Goal: Information Seeking & Learning: Check status

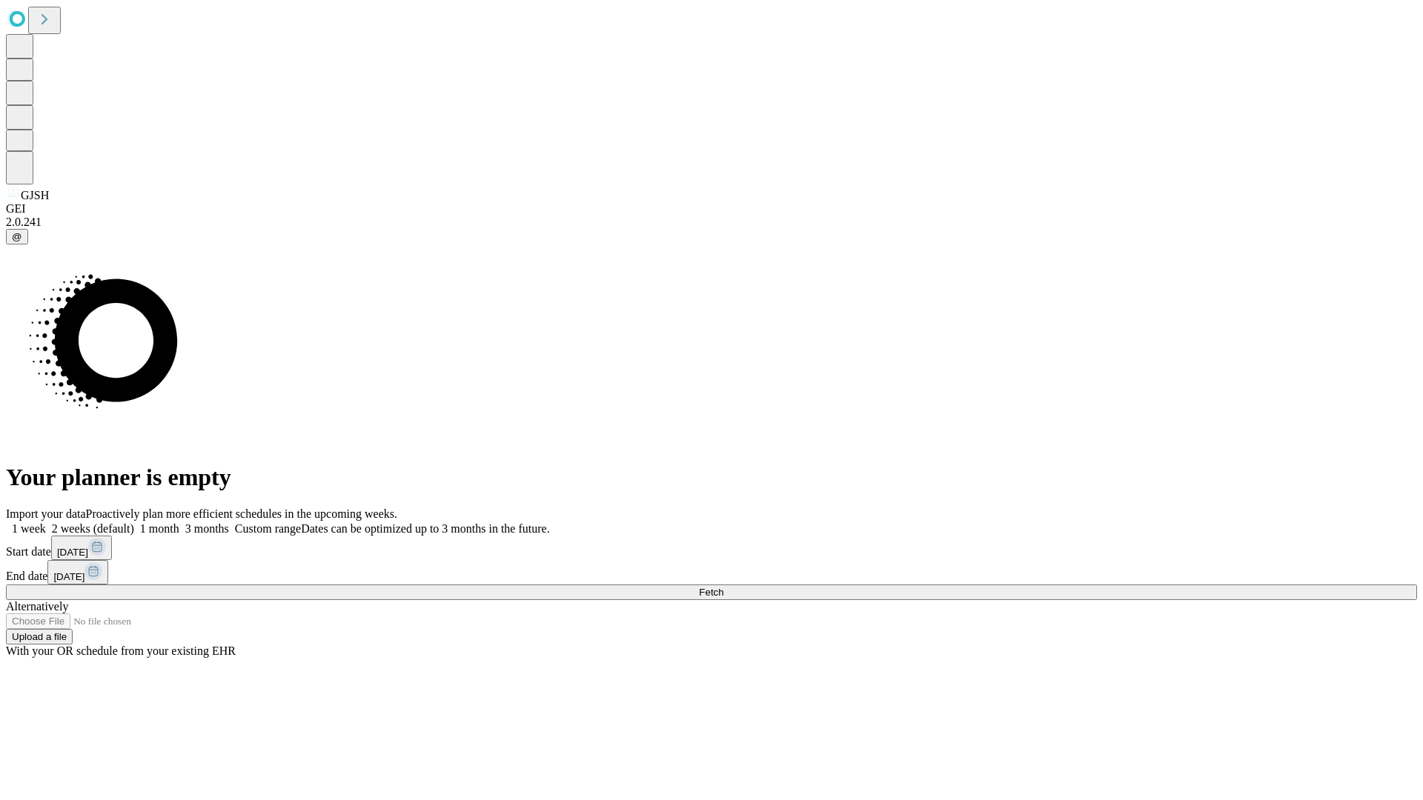
click at [723, 587] on span "Fetch" at bounding box center [711, 592] width 24 height 11
